Goal: Task Accomplishment & Management: Use online tool/utility

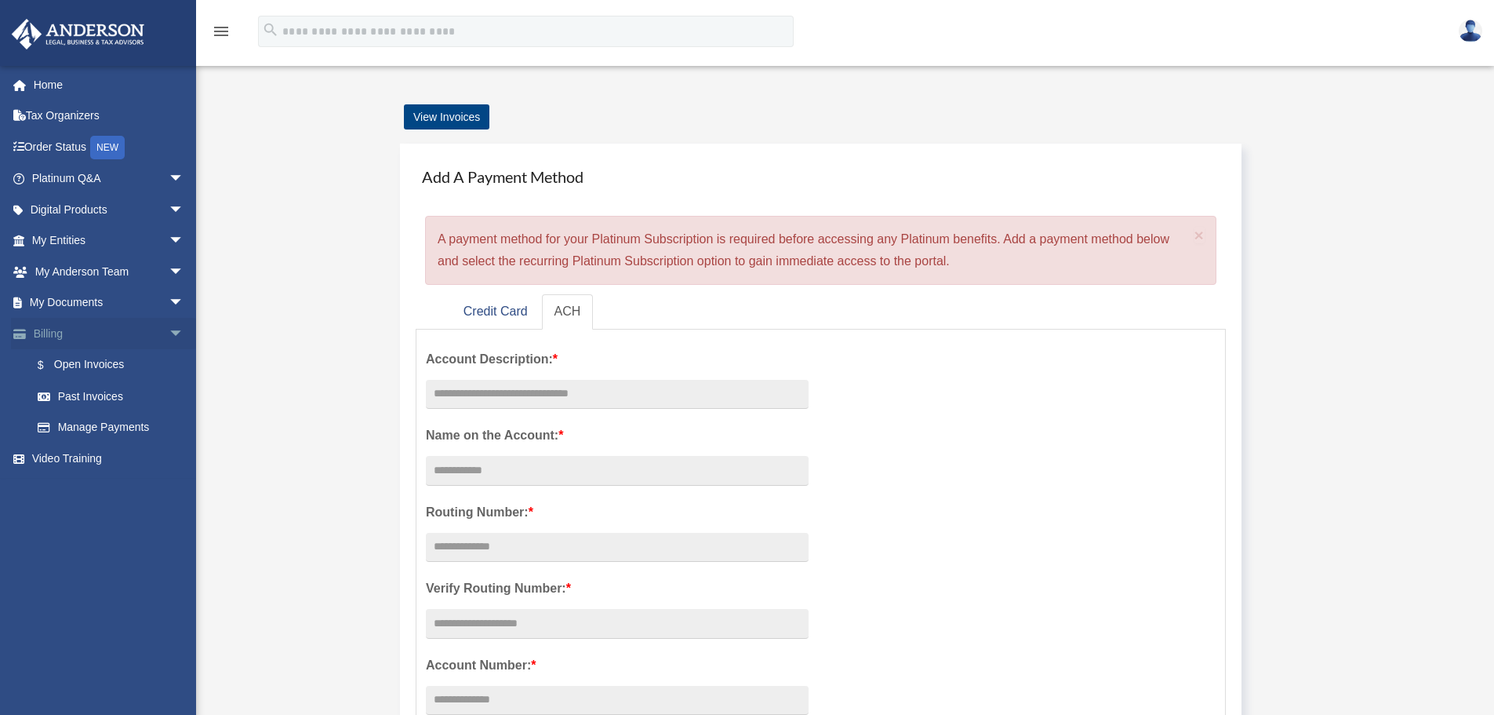
click at [169, 332] on span "arrow_drop_down" at bounding box center [184, 334] width 31 height 32
click at [169, 304] on span "arrow_drop_down" at bounding box center [184, 303] width 31 height 32
click at [71, 330] on link "Box" at bounding box center [115, 333] width 186 height 31
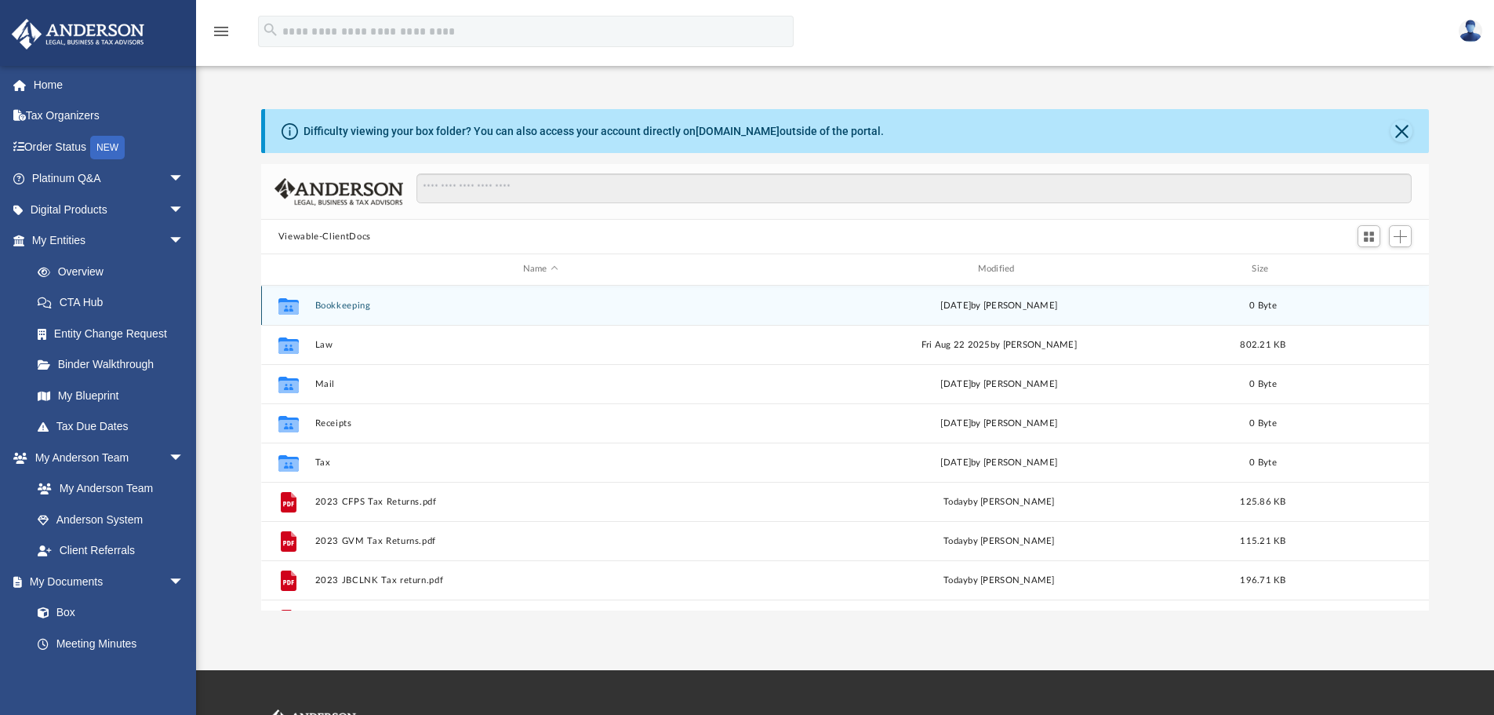
scroll to position [345, 1156]
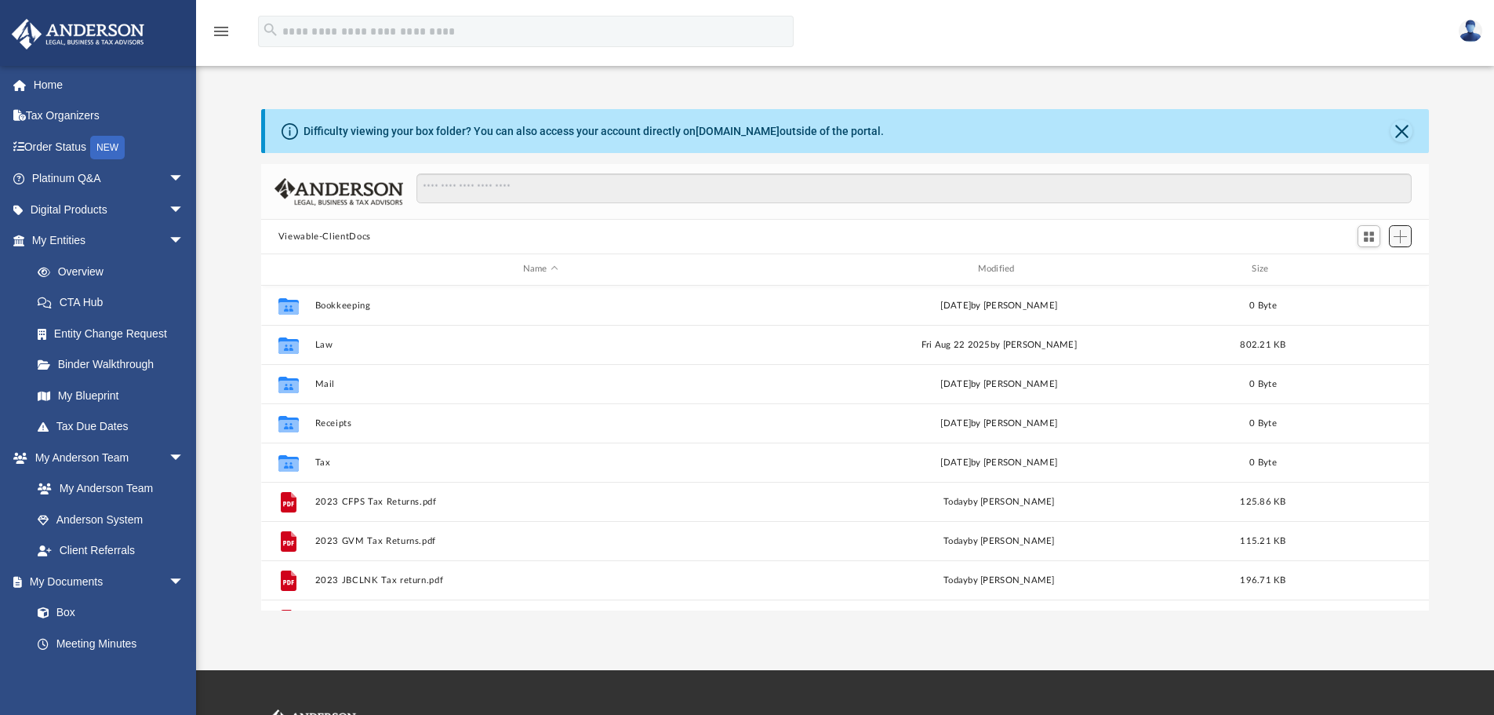
click at [1402, 239] on span "Add" at bounding box center [1400, 236] width 13 height 13
click at [1370, 268] on li "Upload" at bounding box center [1378, 268] width 50 height 16
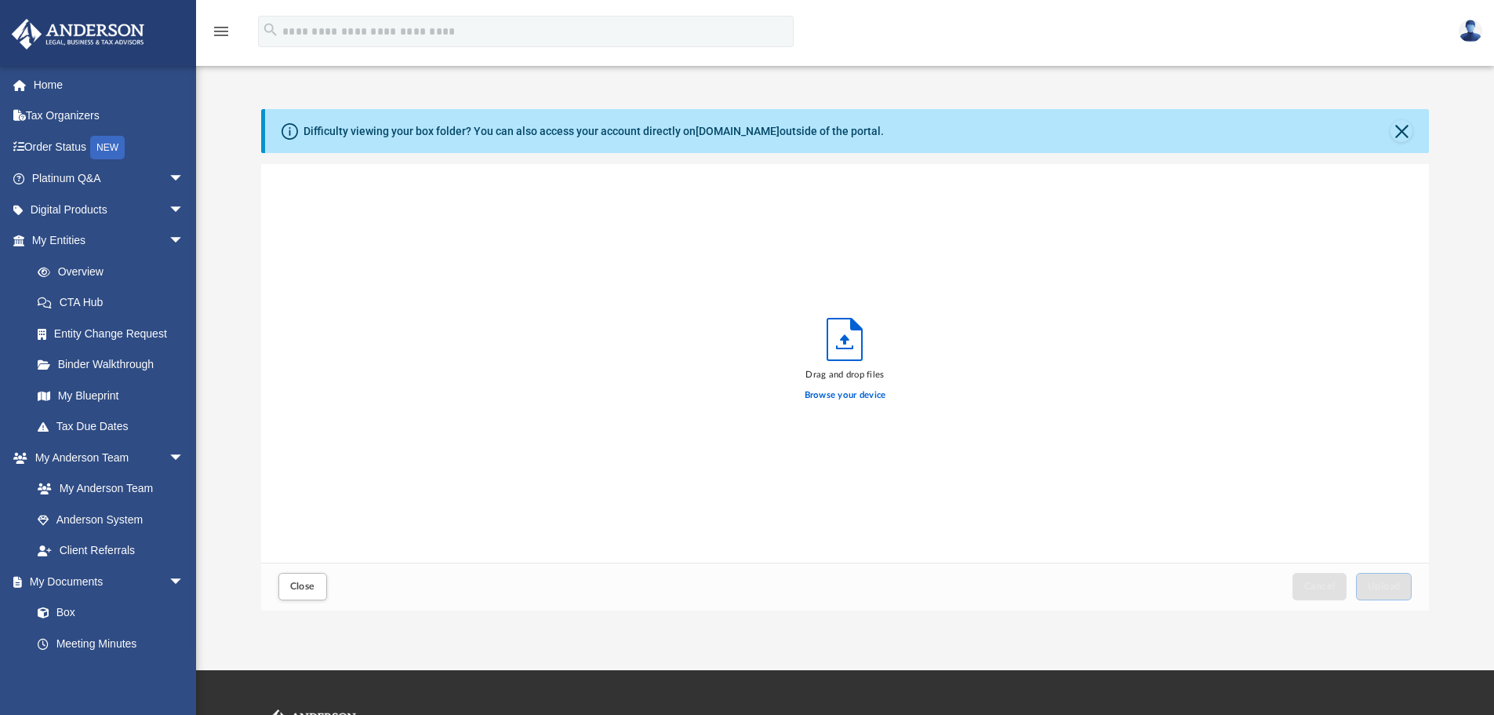
scroll to position [386, 1156]
click at [857, 395] on label "Browse your device" at bounding box center [846, 395] width 82 height 14
click at [0, 0] on input "Browse your device" at bounding box center [0, 0] width 0 height 0
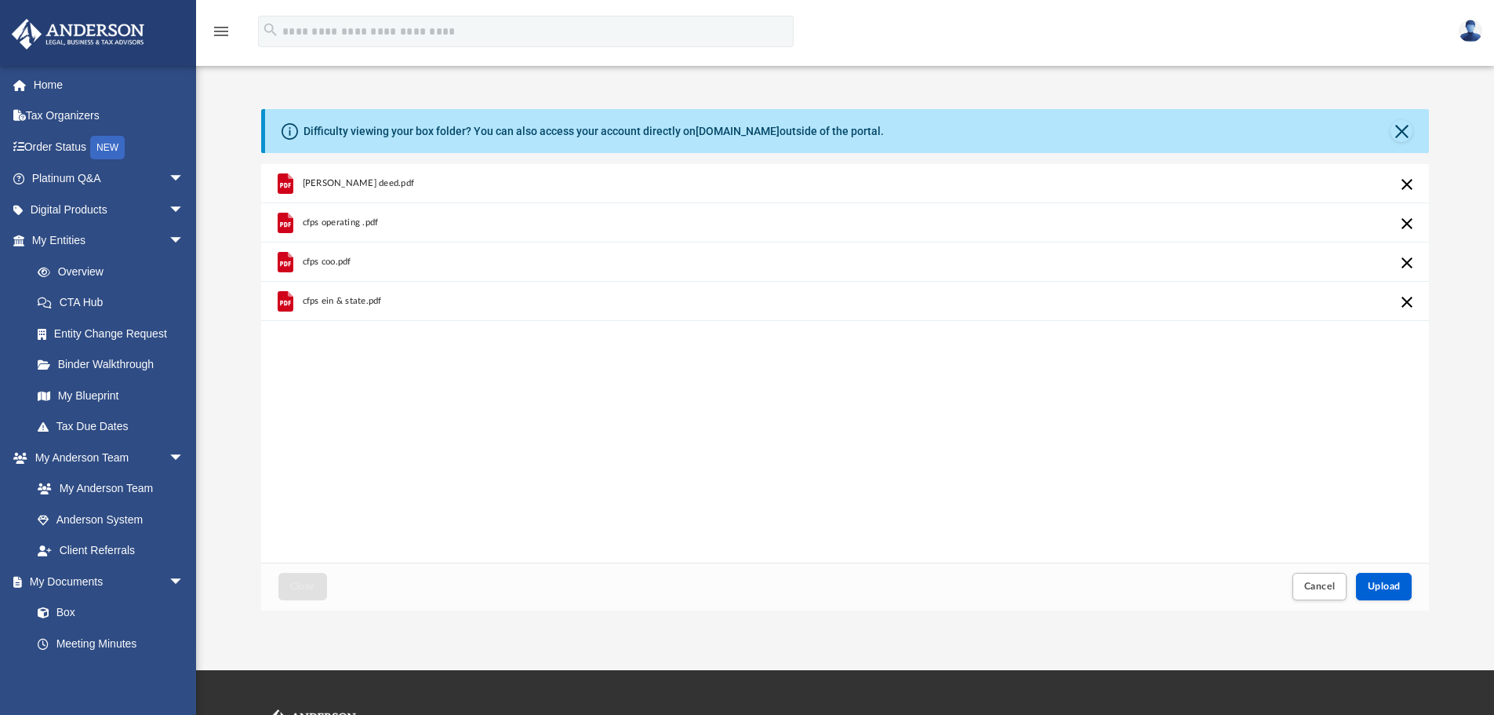
click at [352, 184] on span "vaughn deed.pdf" at bounding box center [358, 183] width 112 height 10
click at [281, 184] on icon "grid" at bounding box center [285, 185] width 11 height 5
click at [1393, 589] on span "Upload" at bounding box center [1384, 585] width 33 height 9
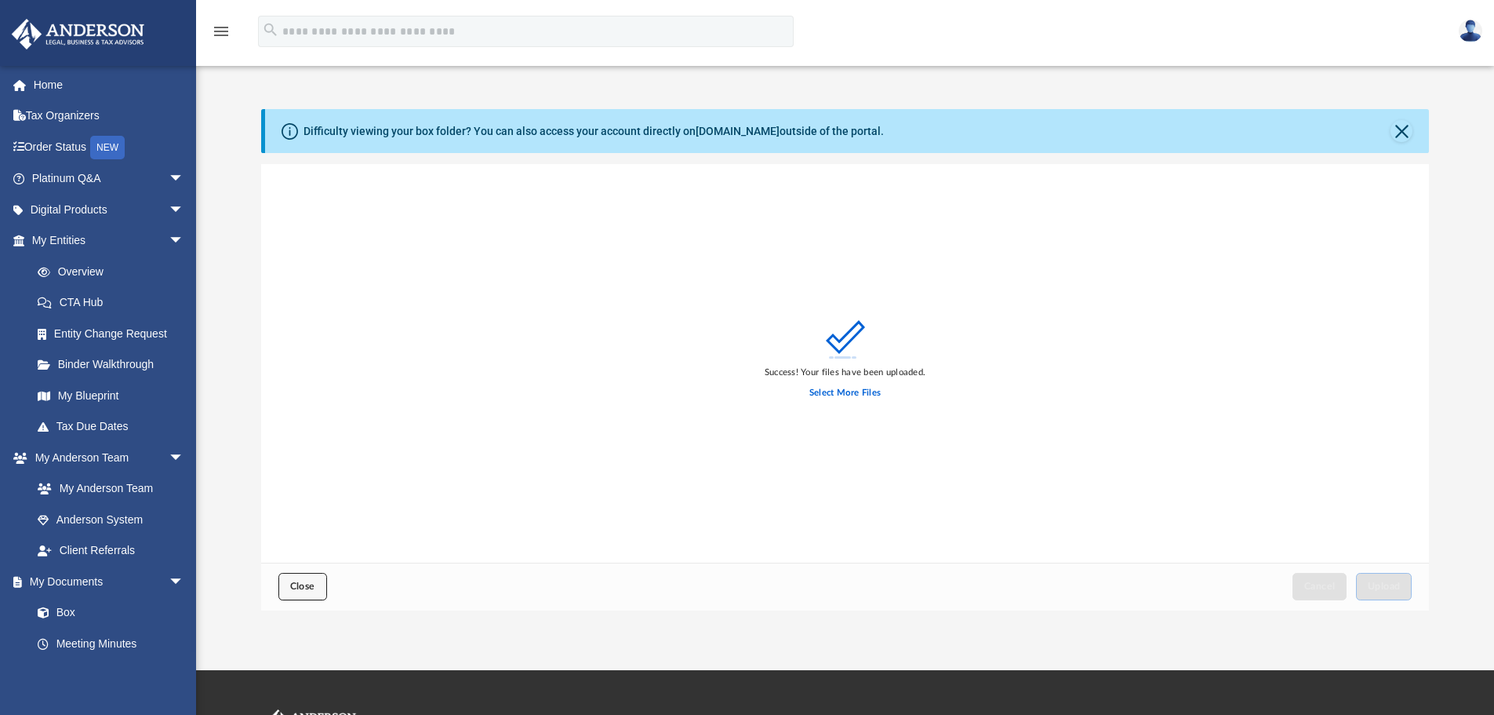
click at [311, 589] on span "Close" at bounding box center [302, 585] width 25 height 9
